Goal: Navigation & Orientation: Find specific page/section

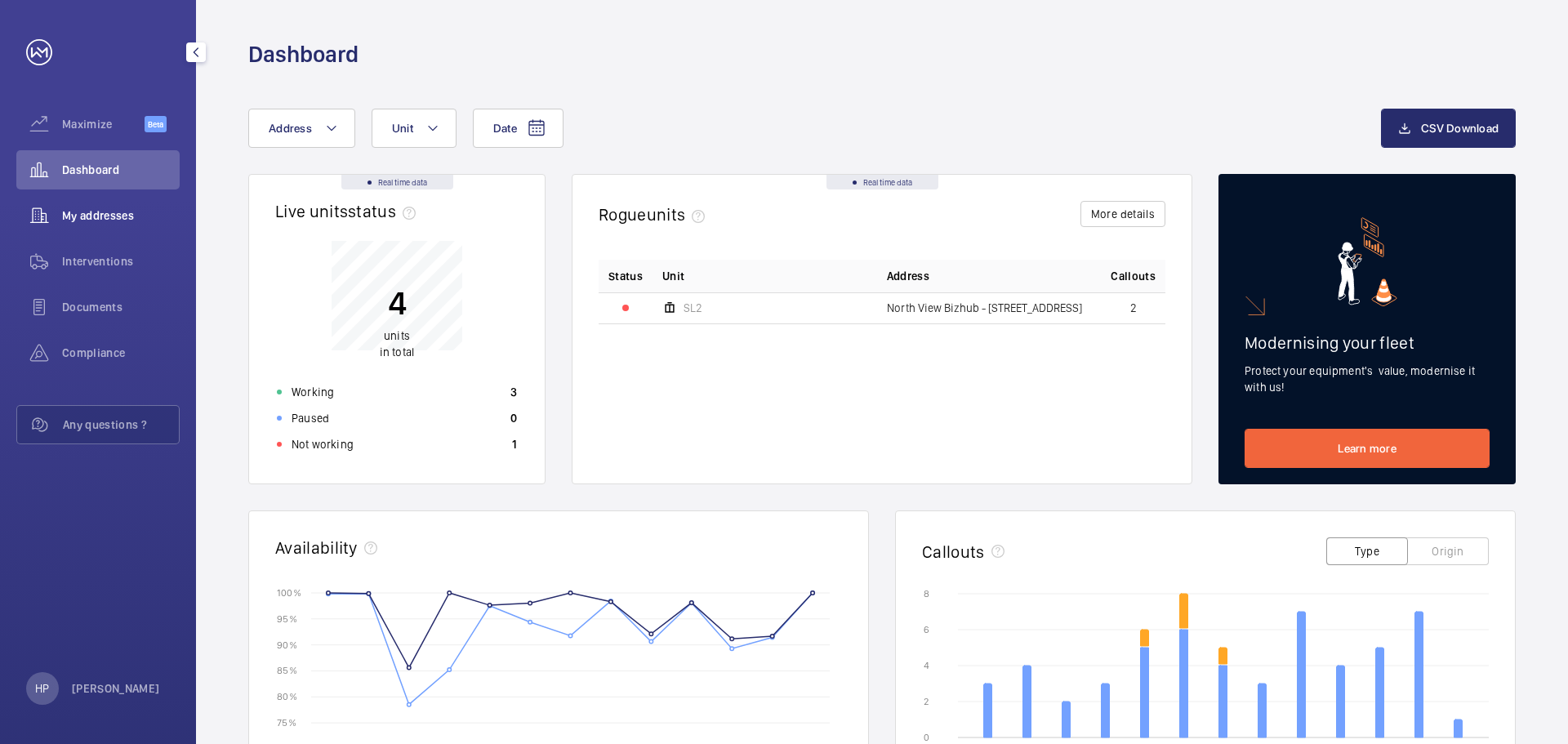
click at [107, 208] on span "My addresses" at bounding box center [121, 215] width 118 height 16
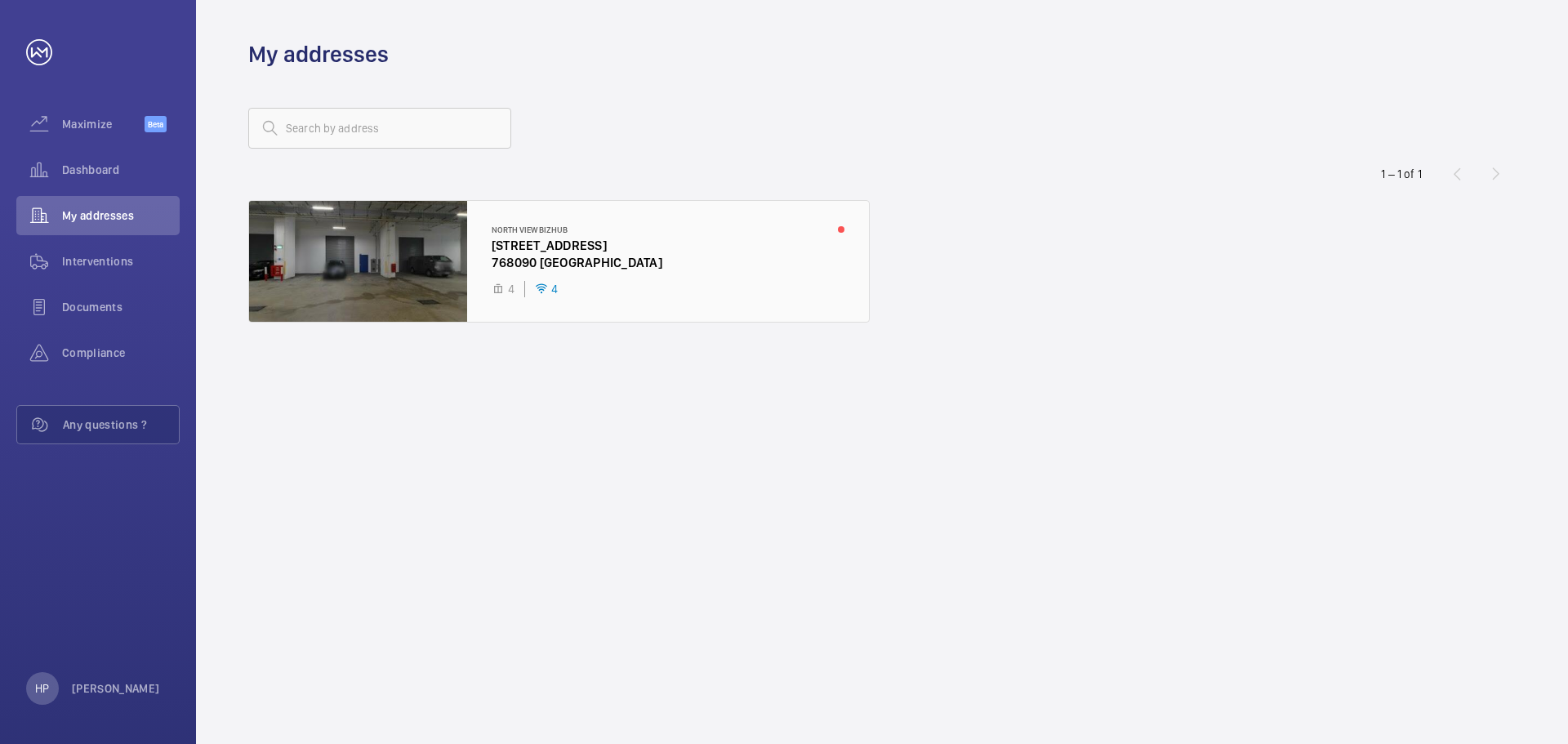
click at [425, 256] on div at bounding box center [559, 261] width 620 height 121
